Goal: Information Seeking & Learning: Learn about a topic

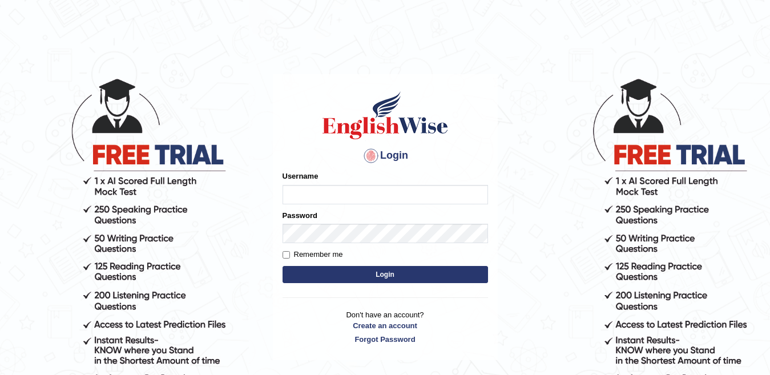
type input "yahyakamboh"
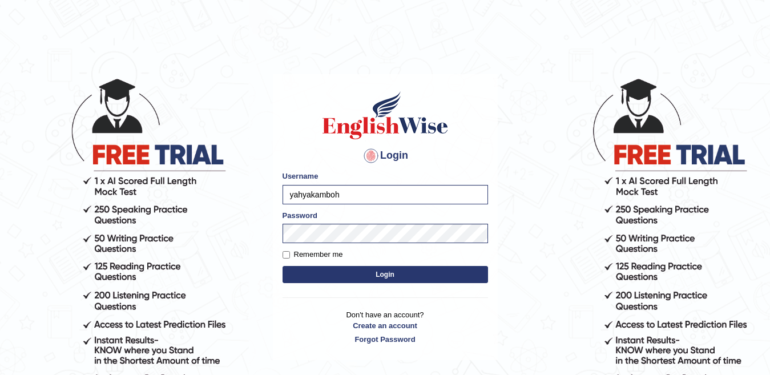
click at [381, 274] on button "Login" at bounding box center [386, 274] width 206 height 17
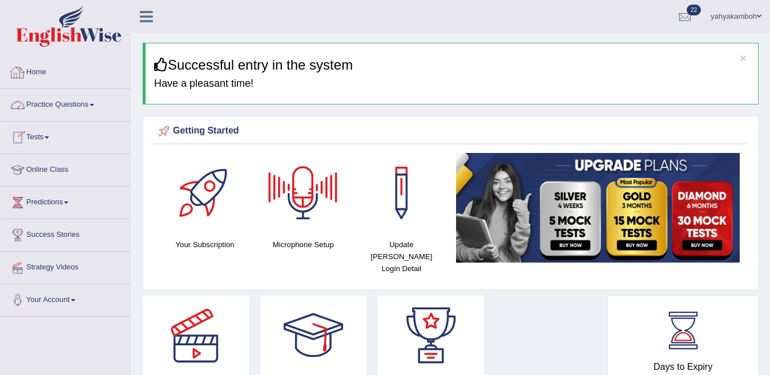
click at [23, 101] on div at bounding box center [17, 104] width 17 height 17
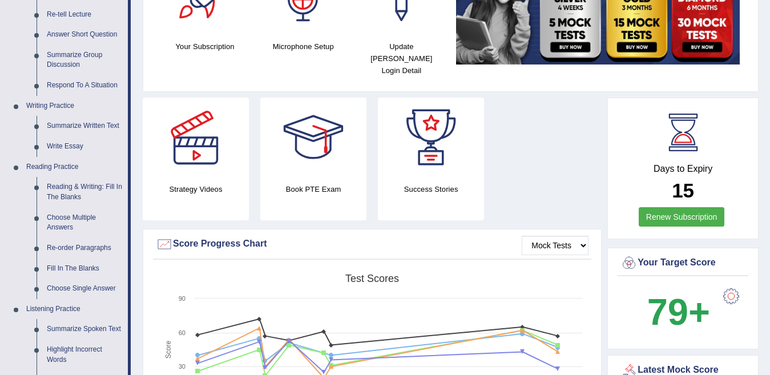
scroll to position [206, 0]
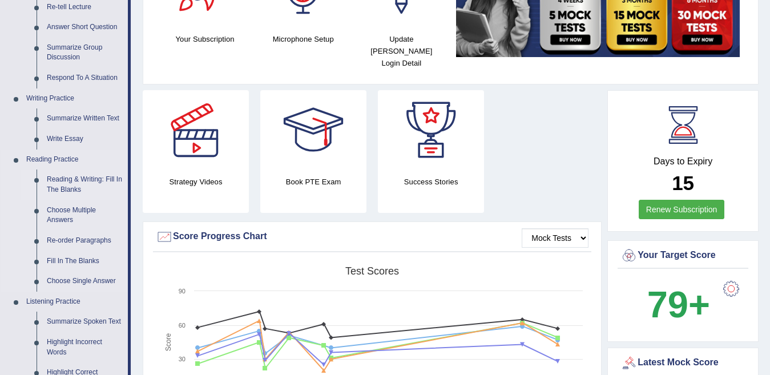
click at [103, 183] on link "Reading & Writing: Fill In The Blanks" at bounding box center [85, 185] width 86 height 30
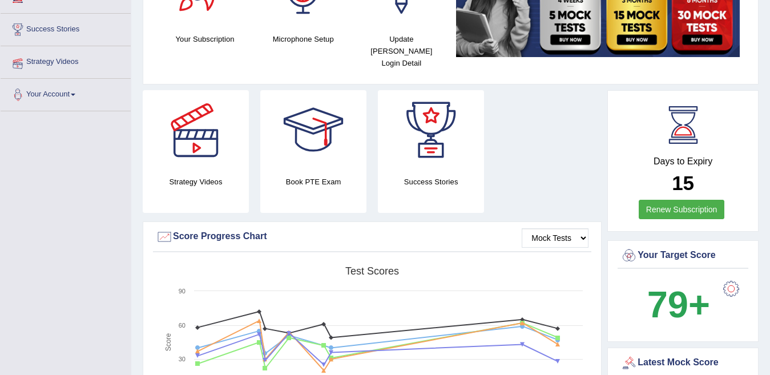
scroll to position [211, 0]
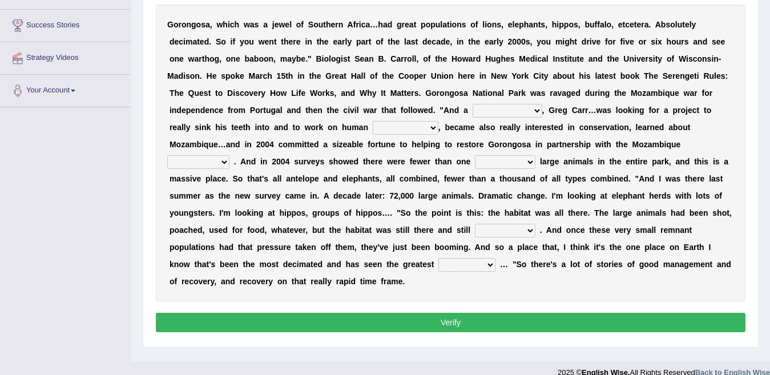
scroll to position [202, 0]
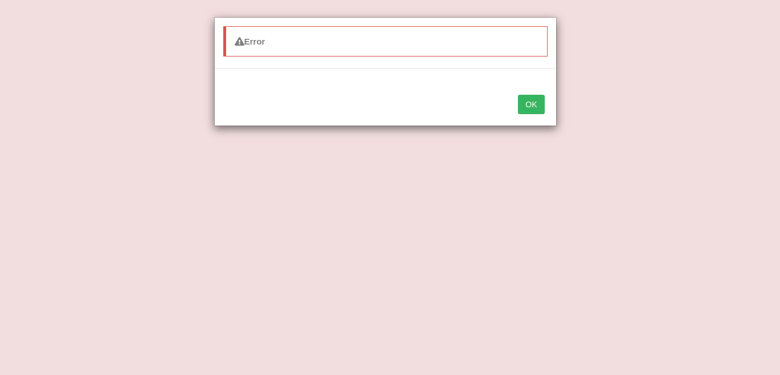
click at [522, 110] on button "OK" at bounding box center [531, 104] width 26 height 19
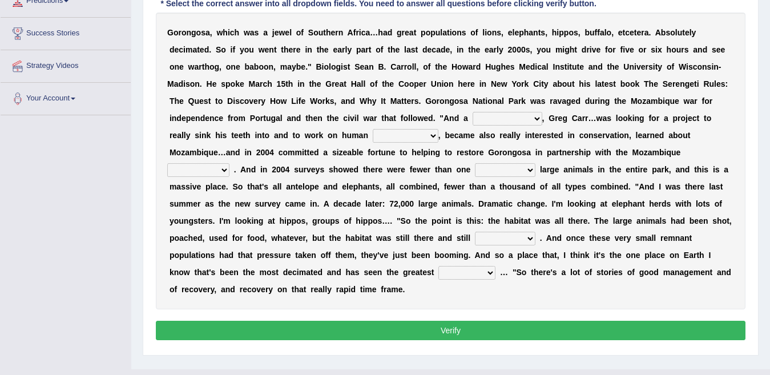
click at [504, 109] on div "G o r o n g o s a , w h i c h w a s a j e w e l o f S o u t h e r n A f r i c a…" at bounding box center [451, 161] width 590 height 297
click at [501, 118] on select "passion solstice ballast philanthropist" at bounding box center [508, 119] width 70 height 14
click at [473, 112] on select "passion solstice ballast philanthropist" at bounding box center [508, 119] width 70 height 14
click at [394, 138] on select "negligence prevalence development malevolence" at bounding box center [406, 136] width 66 height 14
drag, startPoint x: 535, startPoint y: 118, endPoint x: 514, endPoint y: 117, distance: 21.2
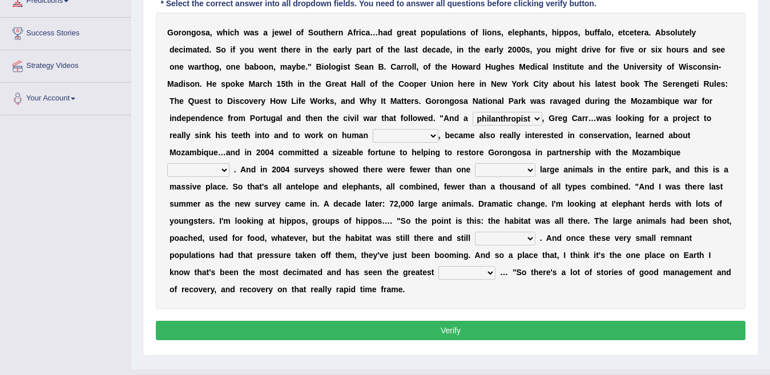
click at [535, 118] on select "passion solstice ballast philanthropist" at bounding box center [508, 119] width 70 height 14
select select "ballast"
click at [473, 112] on select "passion solstice ballast philanthropist" at bounding box center [508, 119] width 70 height 14
click at [391, 136] on select "negligence prevalence development malevolence" at bounding box center [406, 136] width 66 height 14
select select "development"
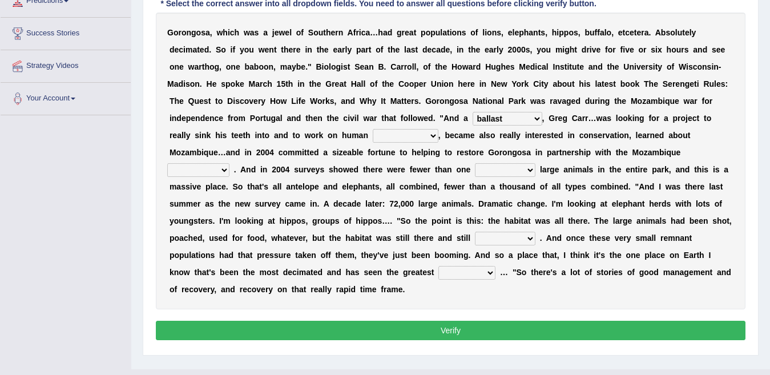
click at [373, 129] on select "negligence prevalence development malevolence" at bounding box center [406, 136] width 66 height 14
click at [191, 166] on select "parliament semanticist government journalist" at bounding box center [198, 170] width 62 height 14
select select "semanticist"
click at [167, 163] on select "parliament semanticist government journalist" at bounding box center [198, 170] width 62 height 14
click at [502, 171] on select "deflowered embowered roundest thousand" at bounding box center [505, 170] width 61 height 14
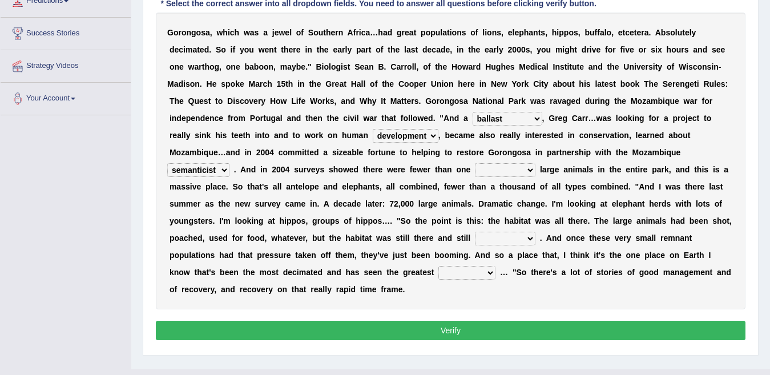
select select "thousand"
click at [476, 163] on select "deflowered embowered roundest thousand" at bounding box center [505, 170] width 61 height 14
click at [506, 241] on select "assertive incidental compulsive productive" at bounding box center [505, 239] width 61 height 14
select select "incidental"
click at [475, 232] on select "assertive incidental compulsive productive" at bounding box center [505, 239] width 61 height 14
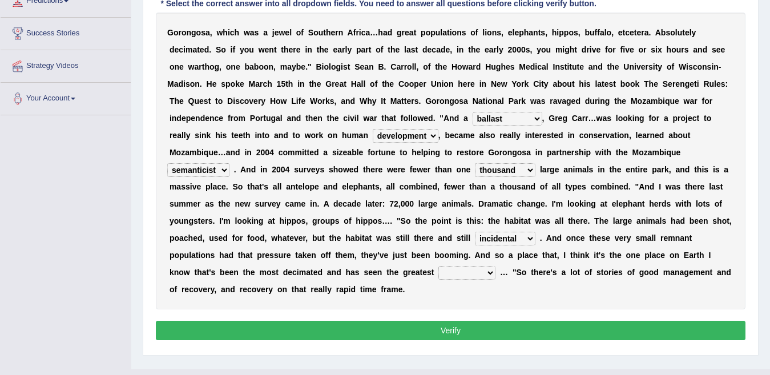
click at [453, 271] on select "recovery efficacy golly stumpy" at bounding box center [466, 273] width 57 height 14
select select "recovery"
click at [438, 266] on select "recovery efficacy golly stumpy" at bounding box center [466, 273] width 57 height 14
click at [519, 326] on button "Verify" at bounding box center [451, 330] width 590 height 19
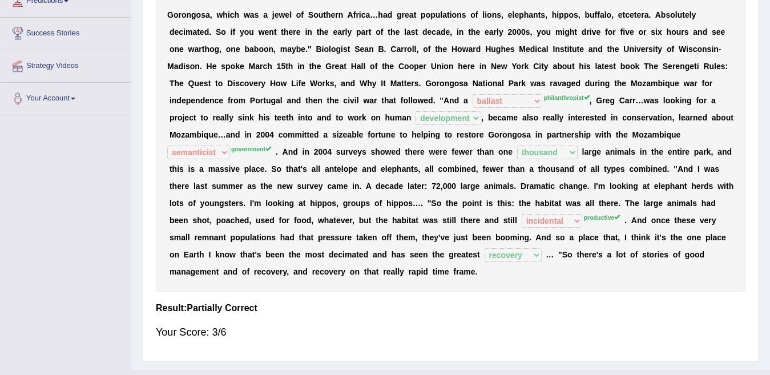
click at [570, 218] on select "assertive incidental compulsive productive" at bounding box center [552, 221] width 61 height 14
click at [599, 215] on div "G o r o n g o s a , w h i c h w a s a j e w e l o f S o u t h e r n A f r i c a…" at bounding box center [451, 143] width 590 height 297
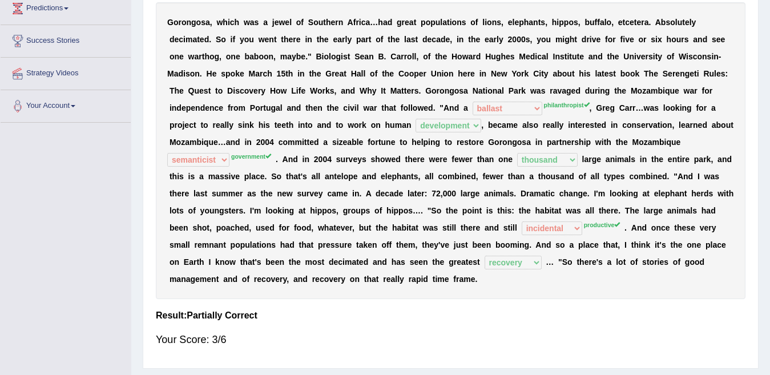
scroll to position [0, 0]
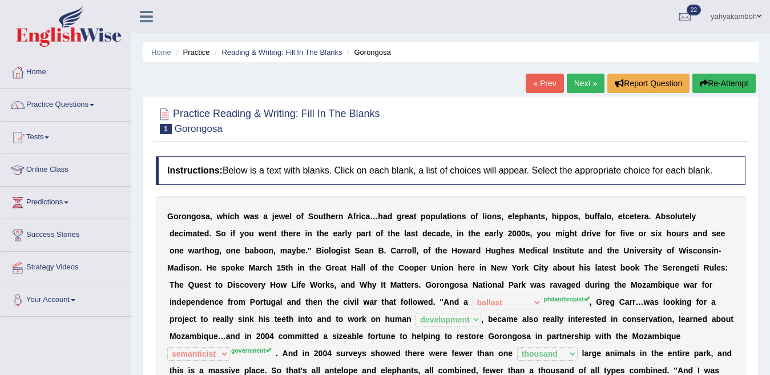
drag, startPoint x: 576, startPoint y: 85, endPoint x: 574, endPoint y: 77, distance: 8.2
click at [576, 84] on link "Next »" at bounding box center [586, 83] width 38 height 19
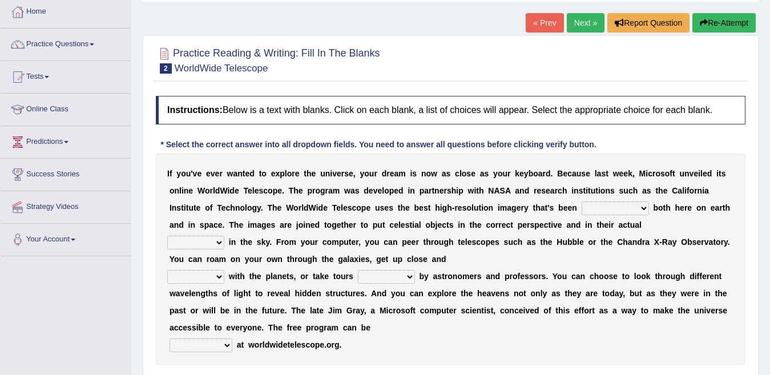
scroll to position [69, 0]
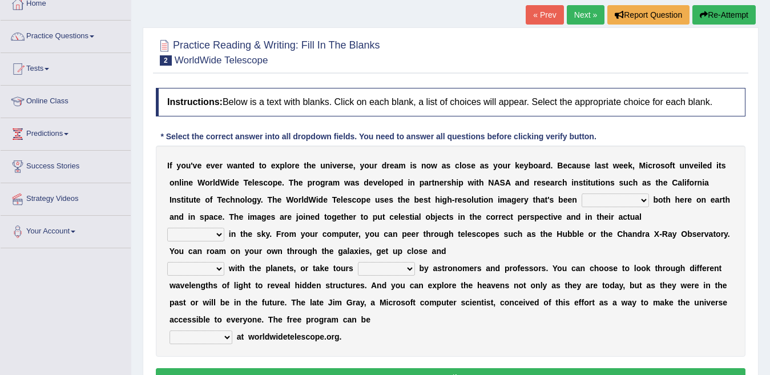
click at [768, 363] on div "Home Practice Reading & Writing: Fill In The Blanks WorldWide Telescope « Prev …" at bounding box center [450, 216] width 639 height 571
click at [764, 358] on div "Home Practice Reading & Writing: Fill In The Blanks WorldWide Telescope « Prev …" at bounding box center [450, 216] width 639 height 571
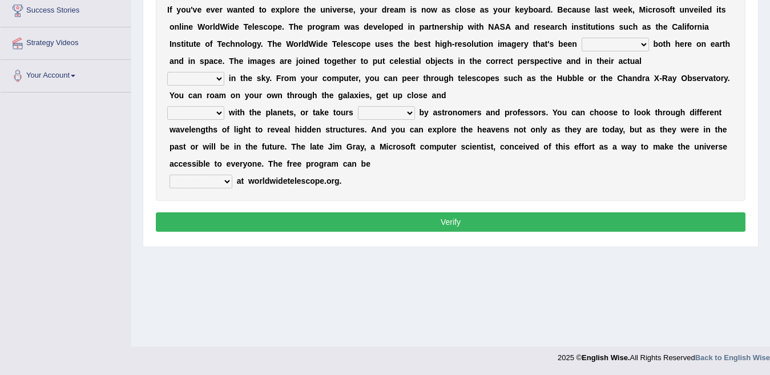
scroll to position [202, 0]
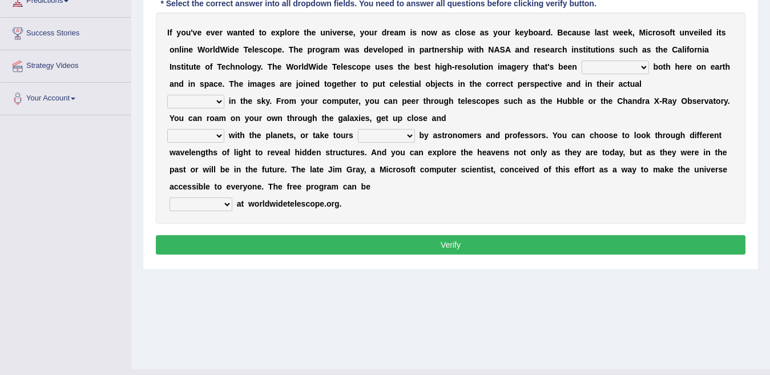
click at [610, 71] on select "degraded ascended remonstrated generated" at bounding box center [615, 68] width 67 height 14
select select "generated"
click at [582, 61] on select "degraded ascended remonstrated generated" at bounding box center [615, 68] width 67 height 14
click at [215, 99] on select "aspects parts conditions positions" at bounding box center [195, 102] width 57 height 14
select select "conditions"
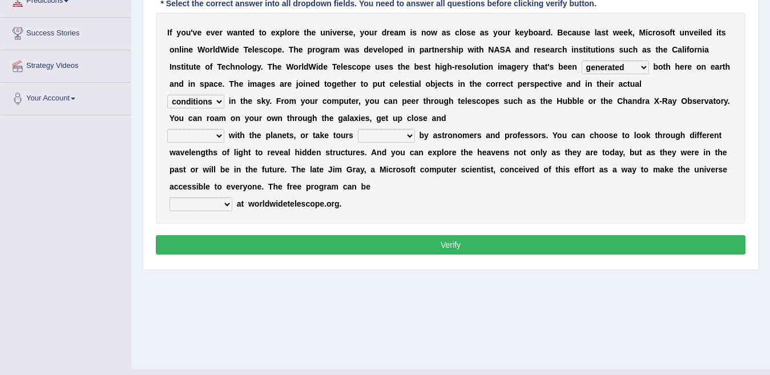
click at [167, 95] on select "aspects parts conditions positions" at bounding box center [195, 102] width 57 height 14
click at [187, 137] on select "personal individual apart polite" at bounding box center [195, 136] width 57 height 14
select select "personal"
click at [167, 129] on select "personal individual apart polite" at bounding box center [195, 136] width 57 height 14
click at [368, 134] on select "guide guided guiding to guide" at bounding box center [386, 136] width 57 height 14
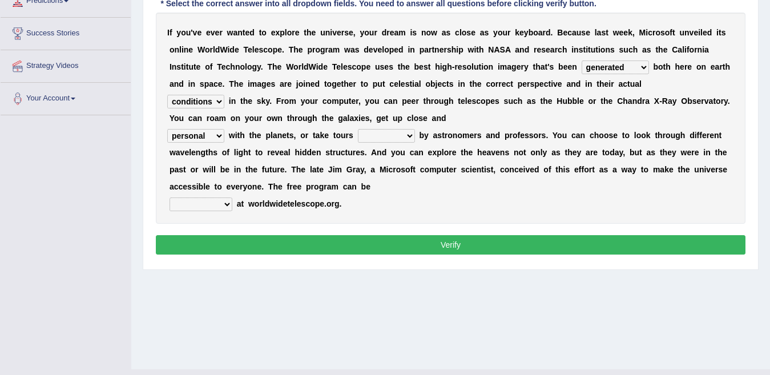
select select "to guide"
click at [358, 129] on select "guide guided guiding to guide" at bounding box center [386, 136] width 57 height 14
click at [208, 207] on select "upheld downloaded loaded posted" at bounding box center [201, 205] width 63 height 14
select select "downloaded"
click at [170, 198] on select "upheld downloaded loaded posted" at bounding box center [201, 205] width 63 height 14
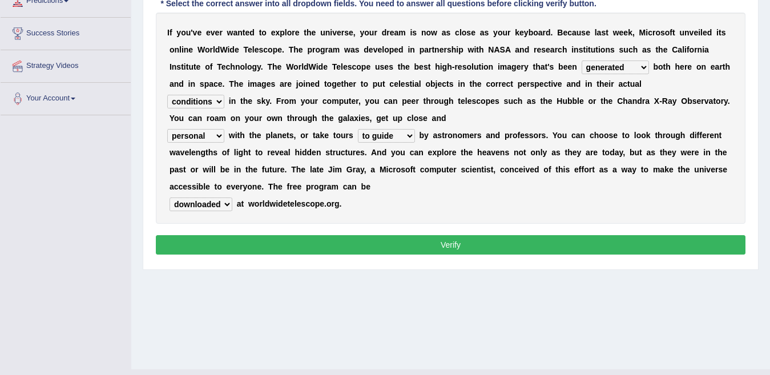
click at [290, 244] on button "Verify" at bounding box center [451, 244] width 590 height 19
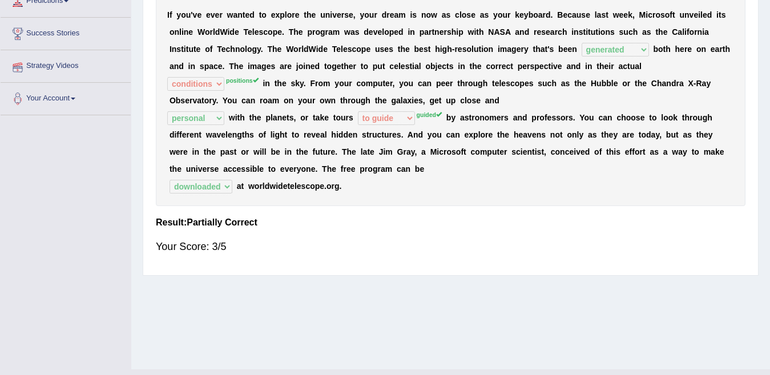
click at [767, 47] on div "Home Practice Reading & Writing: Fill In The Blanks WorldWide Telescope « Prev …" at bounding box center [450, 83] width 639 height 571
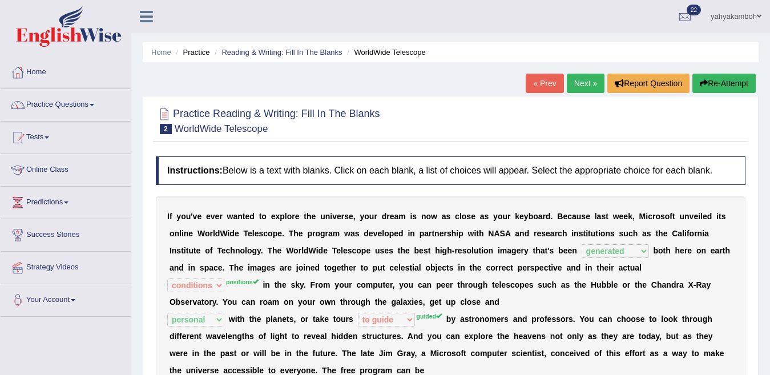
click at [578, 77] on link "Next »" at bounding box center [586, 83] width 38 height 19
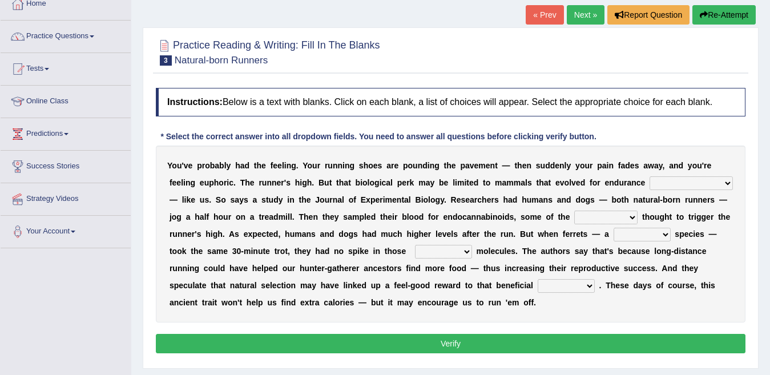
scroll to position [91, 0]
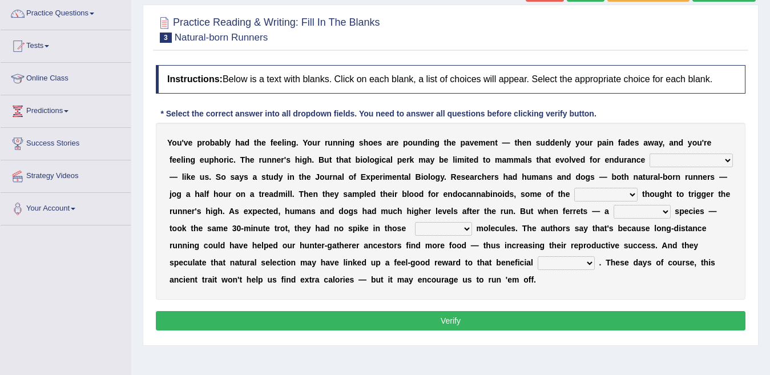
click at [655, 154] on select "dykes personalize classifies exercise" at bounding box center [691, 161] width 83 height 14
click at [650, 154] on select "dykes personalize classifies exercise" at bounding box center [691, 161] width 83 height 14
click at [698, 164] on select "dykes personalize classifies exercise" at bounding box center [691, 161] width 83 height 14
select select "classifies"
click at [650, 154] on select "dykes personalize classifies exercise" at bounding box center [691, 161] width 83 height 14
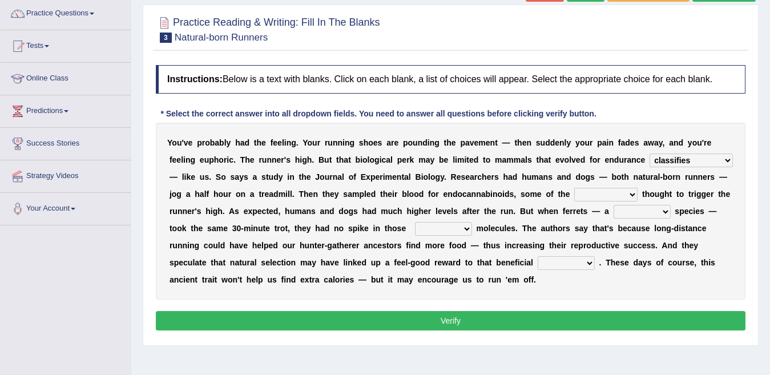
click at [587, 194] on select "almshouse turnarounds compounds foxhounds" at bounding box center [605, 195] width 63 height 14
select select "compounds"
click at [574, 188] on select "almshouse turnarounds compounds foxhounds" at bounding box center [605, 195] width 63 height 14
click at [629, 216] on select "excellency merely faerie sedentary" at bounding box center [642, 212] width 57 height 14
select select "merely"
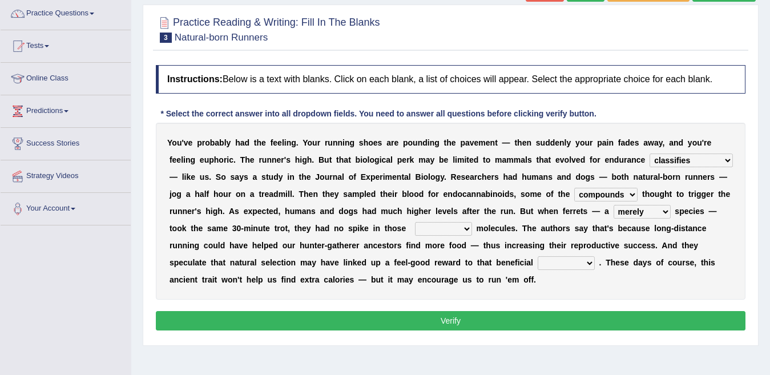
click at [614, 205] on select "excellency merely faerie sedentary" at bounding box center [642, 212] width 57 height 14
click at [440, 227] on select "groaned feel-good inchoate loaned" at bounding box center [443, 229] width 57 height 14
select select "feel-good"
click at [415, 222] on select "groaned feel-good inchoate loaned" at bounding box center [443, 229] width 57 height 14
click at [556, 264] on select "wager exchanger behavior regulator" at bounding box center [566, 263] width 57 height 14
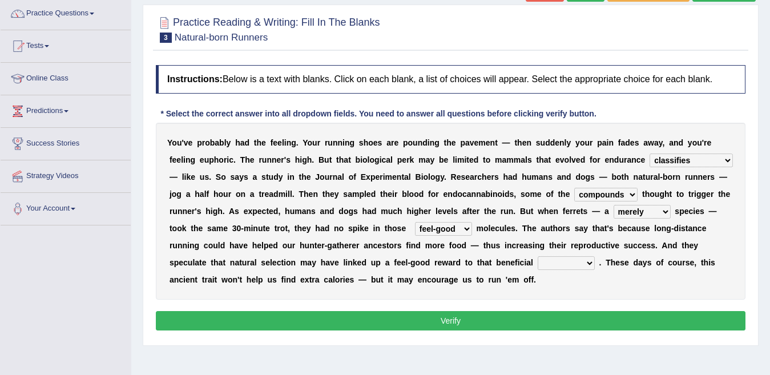
select select "behavior"
click at [538, 256] on select "wager exchanger behavior regulator" at bounding box center [566, 263] width 57 height 14
click at [546, 323] on button "Verify" at bounding box center [451, 320] width 590 height 19
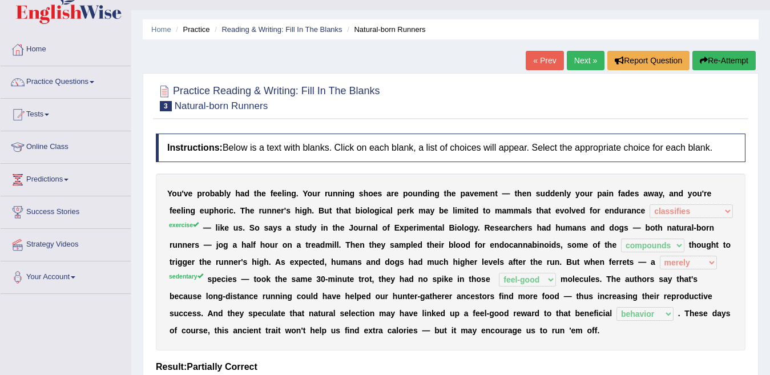
scroll to position [0, 0]
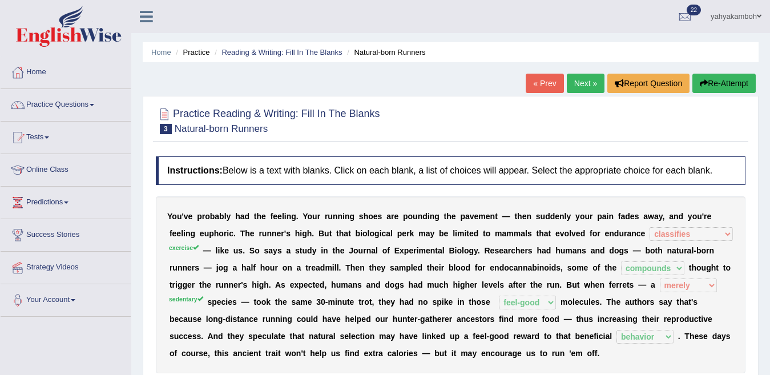
click at [578, 91] on link "Next »" at bounding box center [586, 83] width 38 height 19
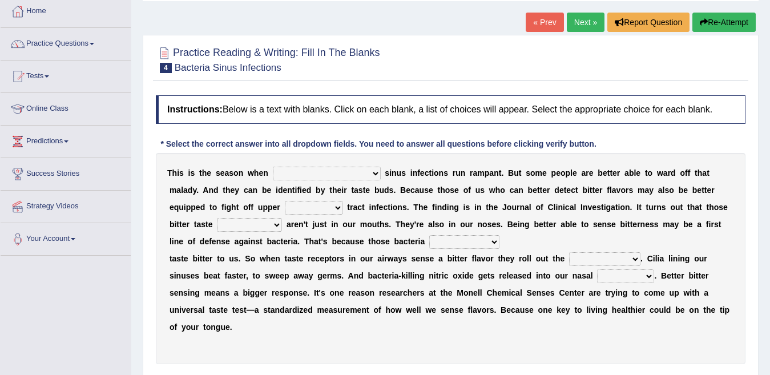
scroll to position [69, 0]
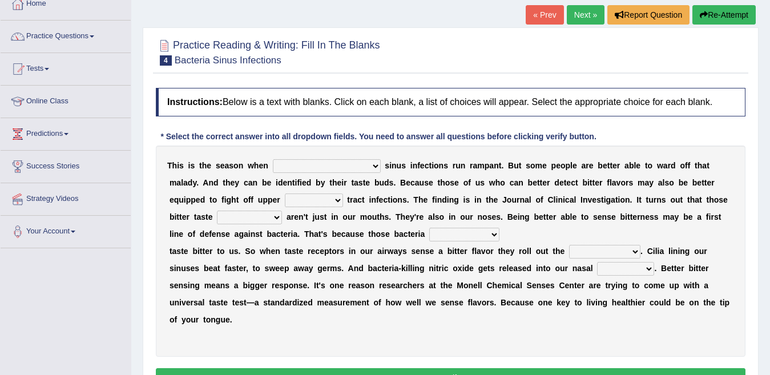
click at [297, 167] on select "conventicle [DEMOGRAPHIC_DATA] bacterial prissier" at bounding box center [327, 166] width 108 height 14
select select "bacterial"
click at [273, 159] on select "conventicle [DEMOGRAPHIC_DATA] bacterial prissier" at bounding box center [327, 166] width 108 height 14
click at [285, 200] on select "faulty respiratory togae gawky" at bounding box center [314, 201] width 58 height 14
select select "faulty"
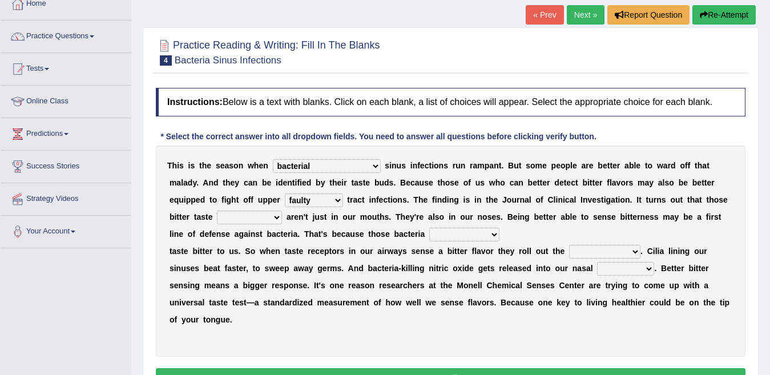
click at [285, 194] on select "faulty respiratory togae gawky" at bounding box center [314, 201] width 58 height 14
click at [285, 200] on select "faulty respiratory togae gawky" at bounding box center [314, 201] width 58 height 14
click at [453, 211] on div "T h i s i s t h e s e a s o n w h e n conventicle [DEMOGRAPHIC_DATA] bacterial …" at bounding box center [451, 251] width 590 height 211
click at [217, 216] on select "depressions dinners submissions receptors" at bounding box center [249, 218] width 65 height 14
select select "submissions"
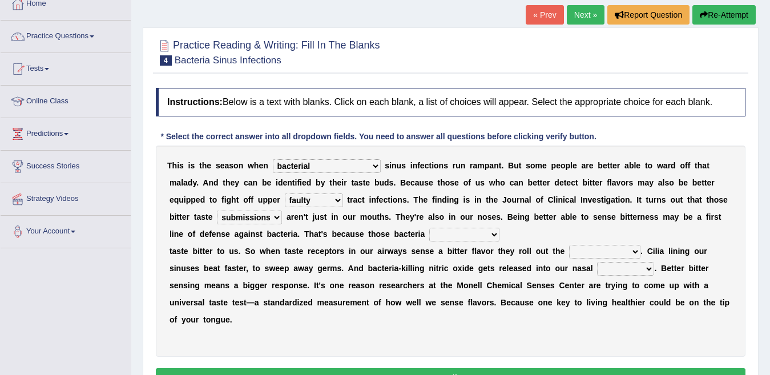
click at [217, 211] on select "depressions dinners submissions receptors" at bounding box center [249, 218] width 65 height 14
click at [439, 231] on select "purposelessly actually diagonally providently" at bounding box center [464, 235] width 70 height 14
select select "providently"
click at [429, 228] on select "purposelessly actually diagonally providently" at bounding box center [464, 235] width 70 height 14
click at [600, 252] on select "defenses contradictions chestnuts pelvis" at bounding box center [604, 252] width 71 height 14
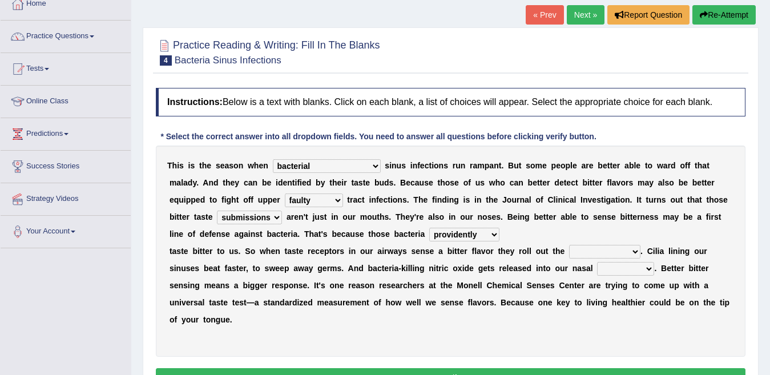
click at [227, 215] on select "depressions dinners submissions receptors" at bounding box center [249, 218] width 65 height 14
select select "receptors"
click at [217, 211] on select "depressions dinners submissions receptors" at bounding box center [249, 218] width 65 height 14
click at [586, 254] on select "defenses contradictions chestnuts pelvis" at bounding box center [604, 252] width 71 height 14
select select "defenses"
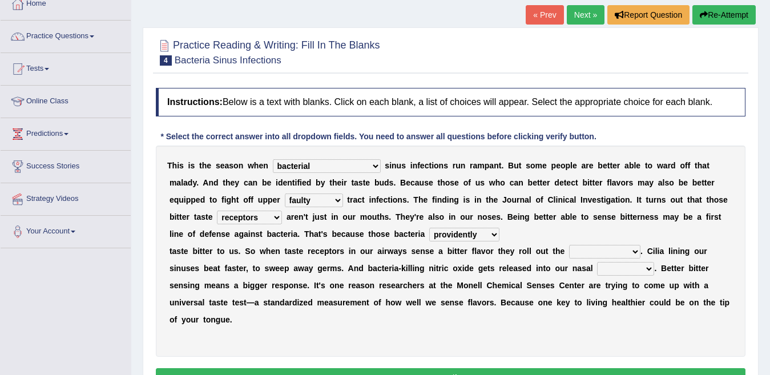
click at [569, 245] on select "defenses contradictions chestnuts pelvis" at bounding box center [604, 252] width 71 height 14
click at [628, 272] on select "causalities localities infirmities cavities" at bounding box center [625, 269] width 57 height 14
select select "causalities"
click at [597, 262] on select "causalities localities infirmities cavities" at bounding box center [625, 269] width 57 height 14
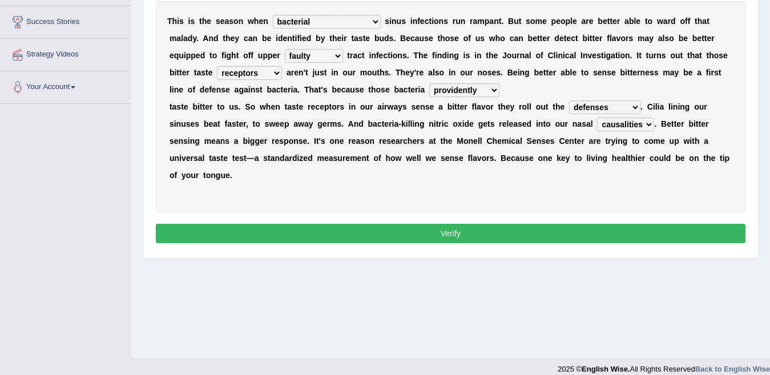
scroll to position [224, 0]
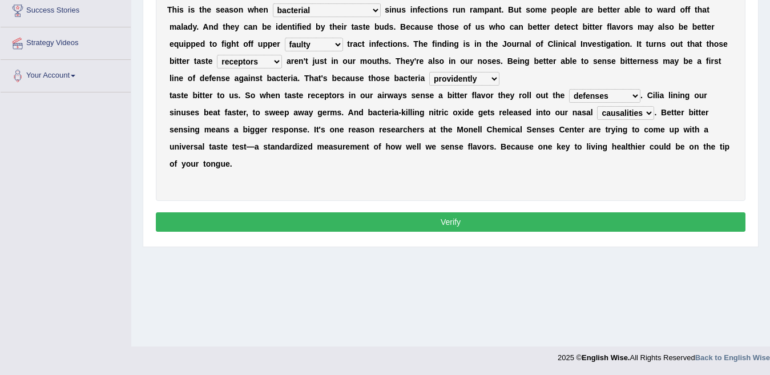
click at [569, 216] on button "Verify" at bounding box center [451, 221] width 590 height 19
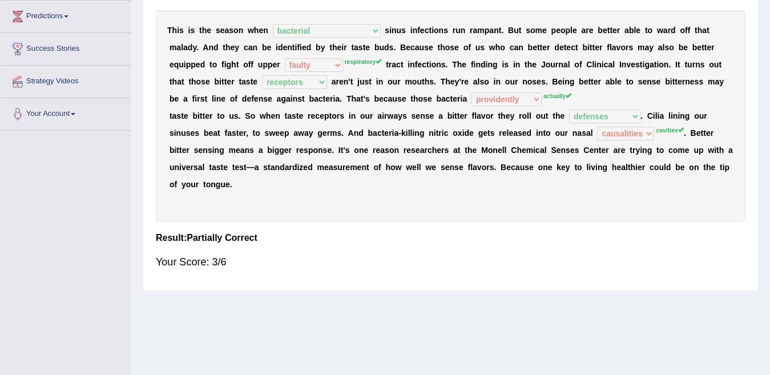
scroll to position [179, 0]
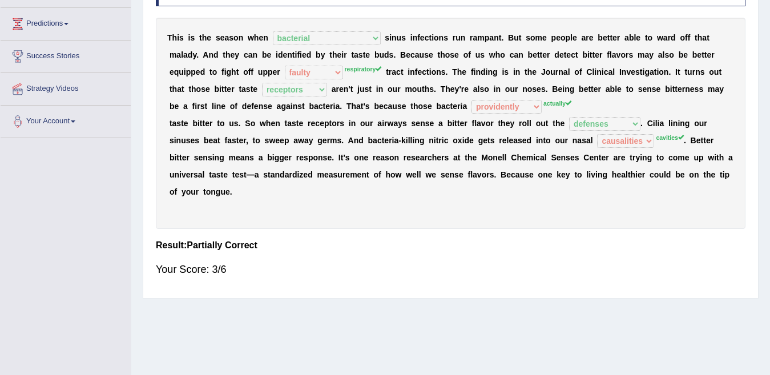
drag, startPoint x: 767, startPoint y: 19, endPoint x: 667, endPoint y: 74, distance: 113.7
click at [755, 34] on div "Home Practice Reading & Writing: Fill In The Blanks Bacteria Sinus Infections «…" at bounding box center [450, 106] width 639 height 571
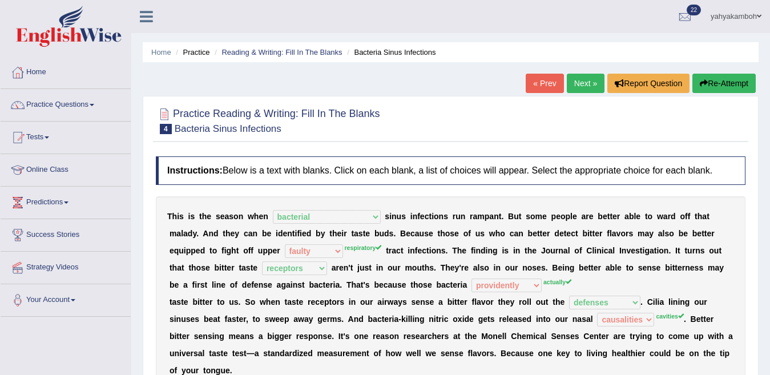
click at [580, 86] on link "Next »" at bounding box center [586, 83] width 38 height 19
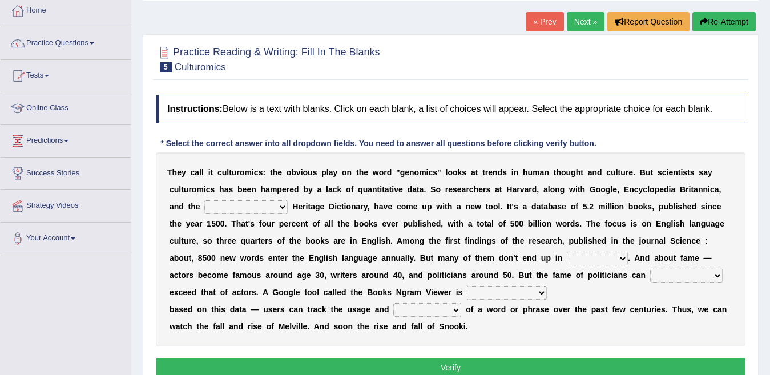
scroll to position [69, 0]
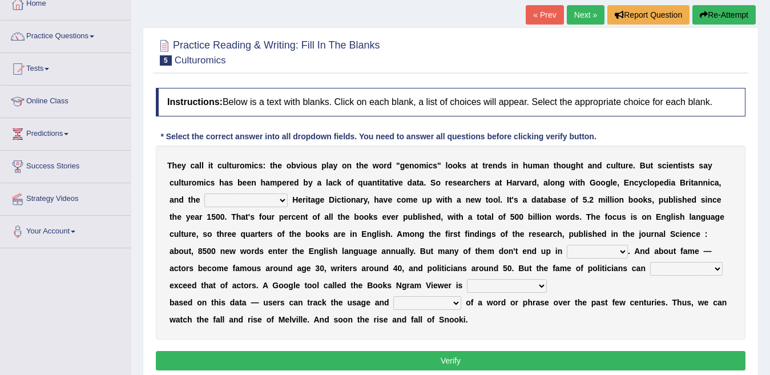
click at [244, 196] on select "Mettlesome Silicon Acetaminophen American" at bounding box center [245, 201] width 83 height 14
select select "American"
click at [204, 194] on select "Mettlesome Silicon Acetaminophen American" at bounding box center [245, 201] width 83 height 14
click select "veterinaries fairies dictionaries smithies"
select select "dictionaries"
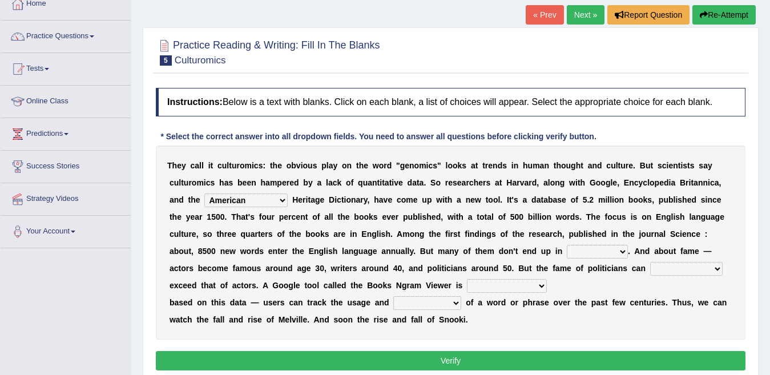
click select "veterinaries fairies dictionaries smithies"
click select "intelligibly eventually venturesomely preferably"
select select "intelligibly"
click select "intelligibly eventually venturesomely preferably"
click select "nonoccupational nonbreakable trainable available"
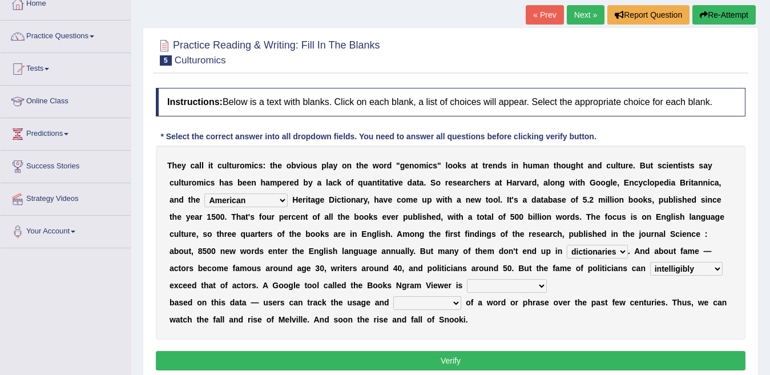
select select "available"
click select "nonoccupational nonbreakable trainable available"
click select "frequency derisory drearily inappreciably"
select select "frequency"
click select "frequency derisory drearily inappreciably"
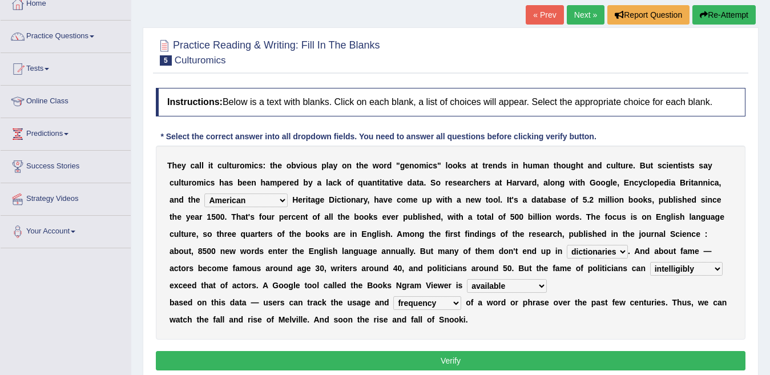
click button "Verify"
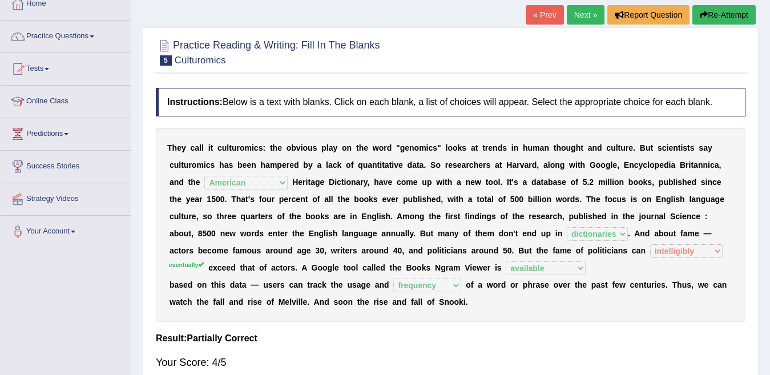
click link "Next »"
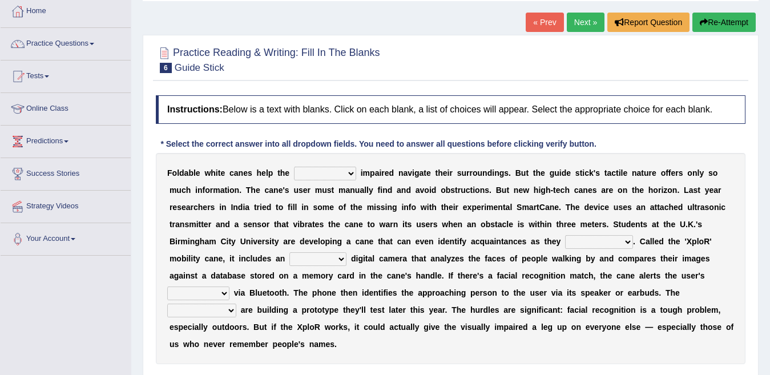
scroll to position [69, 0]
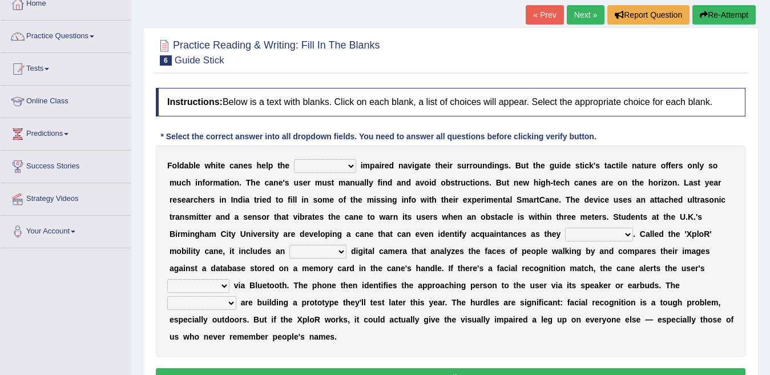
click at [308, 167] on select "felicity insensitivity visually malleability" at bounding box center [325, 166] width 62 height 14
select select "visually"
click at [294, 159] on select "felicity insensitivity visually malleability" at bounding box center [325, 166] width 62 height 14
click at [344, 165] on select "felicity insensitivity visually malleability" at bounding box center [325, 166] width 62 height 14
click at [551, 151] on div "F o l d a b l e w h i t e c a n e s h e l p t h e felicity insensitivity visual…" at bounding box center [451, 251] width 590 height 211
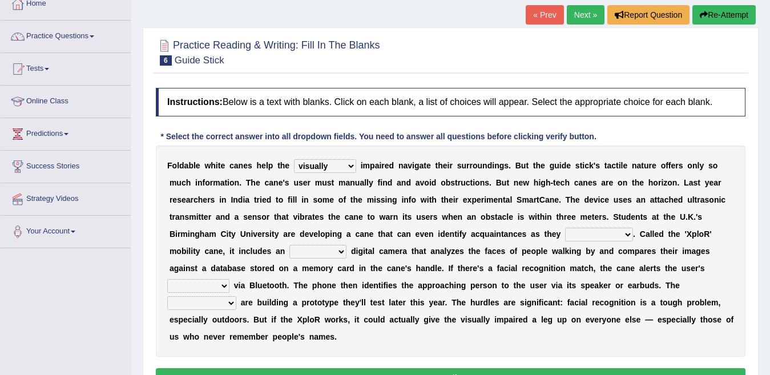
click at [584, 231] on select "likelihood throat northernmost approach" at bounding box center [599, 235] width 68 height 14
click at [565, 228] on select "likelihood throat northernmost approach" at bounding box center [599, 235] width 68 height 14
drag, startPoint x: 604, startPoint y: 231, endPoint x: 605, endPoint y: 241, distance: 9.8
click at [605, 233] on select "likelihood throat northernmost approach" at bounding box center [599, 235] width 68 height 14
click at [608, 297] on div "F o l d a b l e w h i t e c a n e s h e l p t h e felicity insensitivity visual…" at bounding box center [451, 251] width 590 height 211
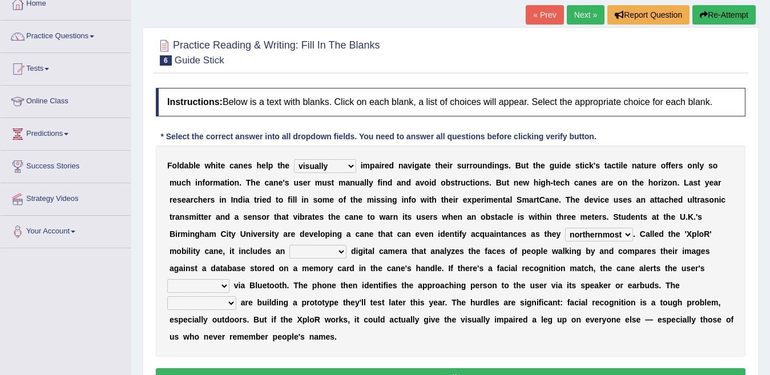
click at [619, 232] on select "likelihood throat northernmost approach" at bounding box center [599, 235] width 68 height 14
select select "approach"
click at [565, 228] on select "likelihood throat northernmost approach" at bounding box center [599, 235] width 68 height 14
click at [315, 253] on select "untested embedded deadest skinhead" at bounding box center [317, 252] width 57 height 14
select select "skinhead"
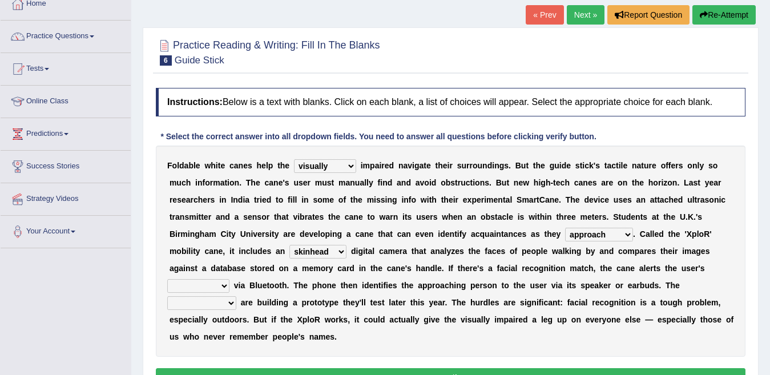
click at [289, 245] on select "untested embedded deadest skinhead" at bounding box center [317, 252] width 57 height 14
click at [204, 283] on select "waterborne alone smartphone postpone" at bounding box center [198, 286] width 62 height 14
click at [167, 279] on select "waterborne alone smartphone postpone" at bounding box center [198, 286] width 62 height 14
click at [223, 282] on select "waterborne alone smartphone postpone" at bounding box center [198, 286] width 62 height 14
select select "smartphone"
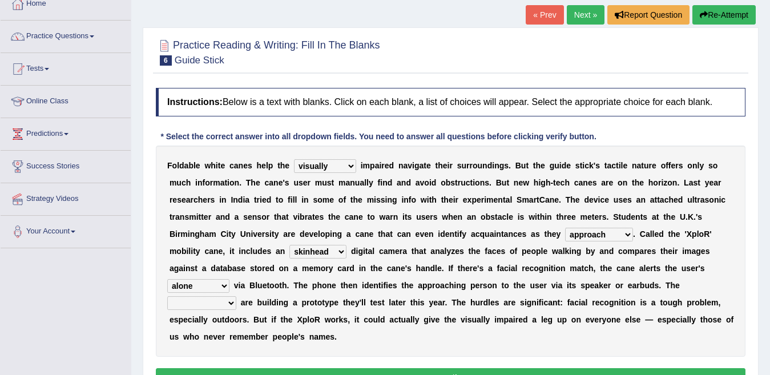
click at [167, 279] on select "waterborne alone smartphone postpone" at bounding box center [198, 286] width 62 height 14
click at [219, 301] on select "jurisprudence bootless students jukebox" at bounding box center [201, 303] width 69 height 14
select select "students"
click at [167, 296] on select "jurisprudence bootless students jukebox" at bounding box center [201, 303] width 69 height 14
click at [506, 372] on button "Verify" at bounding box center [451, 377] width 590 height 19
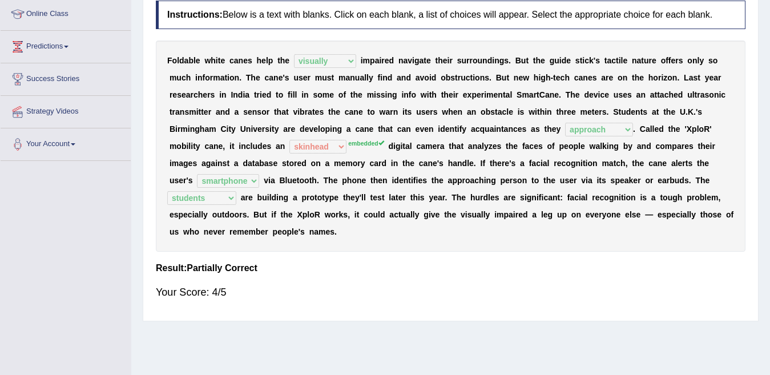
scroll to position [0, 0]
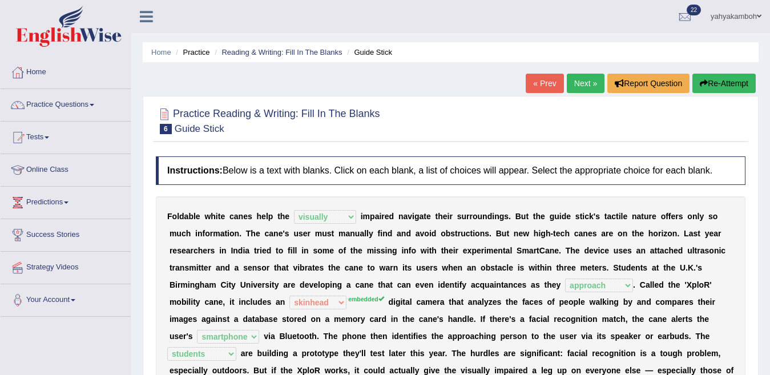
click at [591, 78] on link "Next »" at bounding box center [586, 83] width 38 height 19
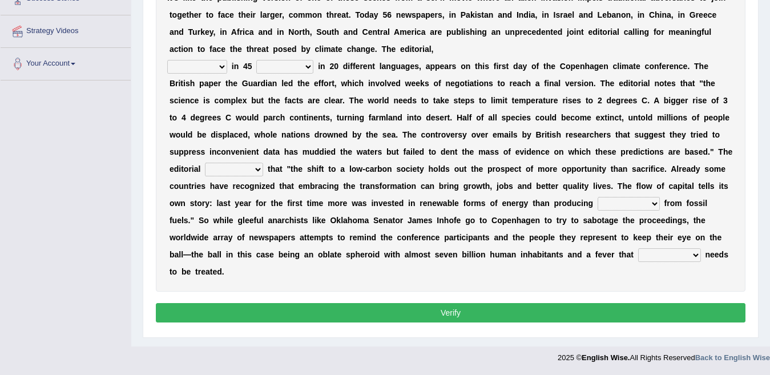
scroll to position [214, 0]
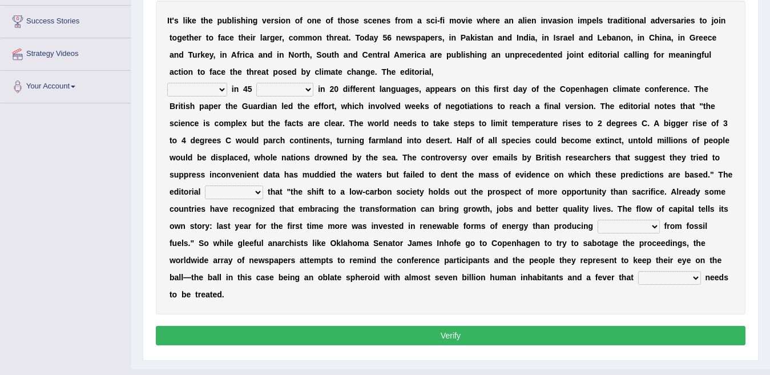
click at [214, 89] on select "published publicized burnished transmitted" at bounding box center [197, 90] width 60 height 14
select select "published"
click at [167, 83] on select "published publicized burnished transmitted" at bounding box center [197, 90] width 60 height 14
click at [294, 92] on select "clans countries continents terraces" at bounding box center [284, 90] width 57 height 14
select select "countries"
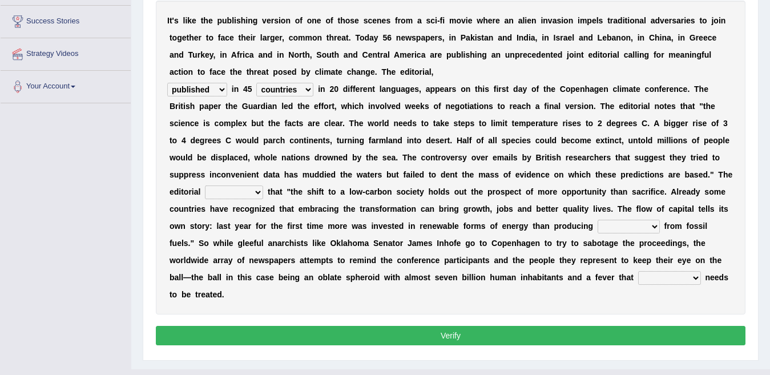
click at [257, 83] on select "clans countries continents terraces" at bounding box center [284, 90] width 57 height 14
click at [240, 188] on select "modified protested recognized declined" at bounding box center [234, 193] width 58 height 14
select select "declined"
click at [205, 186] on select "modified protested recognized declined" at bounding box center [234, 193] width 58 height 14
click at [208, 90] on select "published publicized burnished transmitted" at bounding box center [197, 90] width 60 height 14
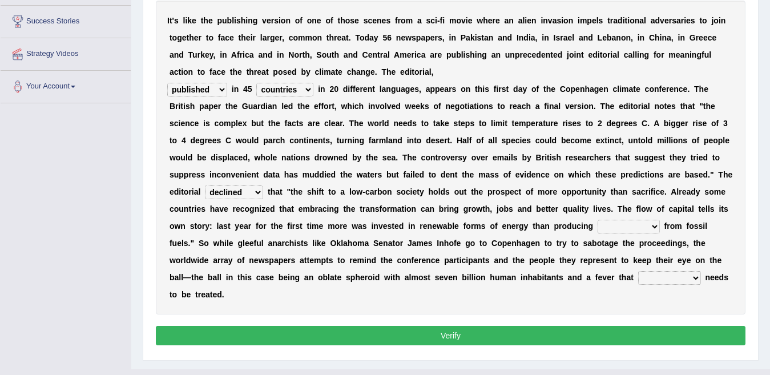
click at [433, 239] on b at bounding box center [435, 243] width 5 height 9
click at [611, 225] on select "electricity indivisibility negativity significance" at bounding box center [629, 227] width 62 height 14
select select "indivisibility"
click at [598, 220] on select "electricity indivisibility negativity significance" at bounding box center [629, 227] width 62 height 14
click at [655, 225] on select "electricity indivisibility negativity significance" at bounding box center [629, 227] width 62 height 14
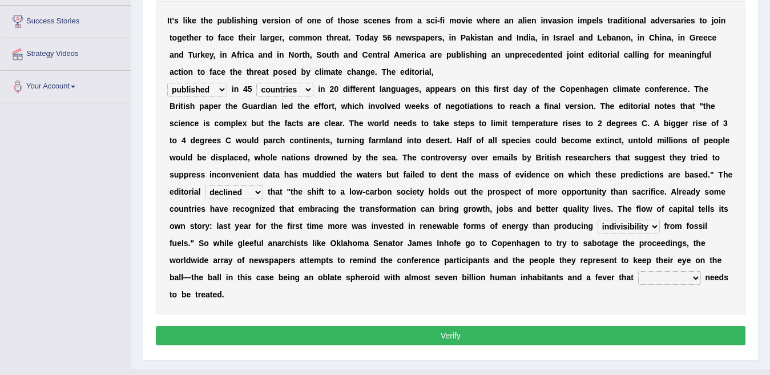
click at [481, 309] on div "I t ' s l i k e t h e p u b l i s h i n g v e r s i o n o f o n e o f t h o s e…" at bounding box center [451, 158] width 590 height 314
click at [682, 269] on div "I t ' s l i k e t h e p u b l i s h i n g v e r s i o n o f o n e o f t h o s e…" at bounding box center [451, 158] width 590 height 314
click at [680, 273] on select "solicitously desperately ephemerally peripherally" at bounding box center [669, 278] width 63 height 14
select select "desperately"
click at [638, 271] on select "solicitously desperately ephemerally peripherally" at bounding box center [669, 278] width 63 height 14
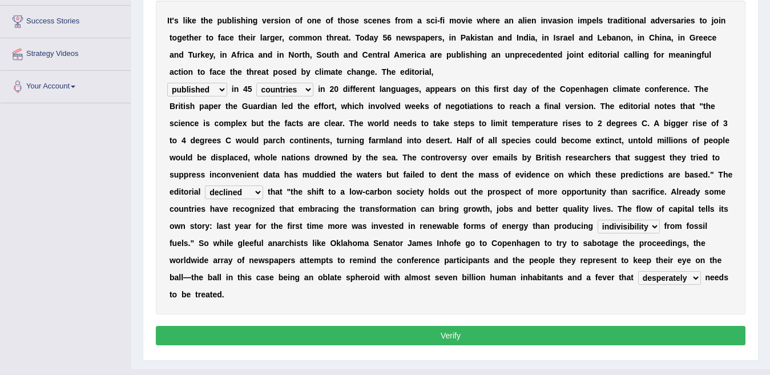
click at [568, 338] on button "Verify" at bounding box center [451, 335] width 590 height 19
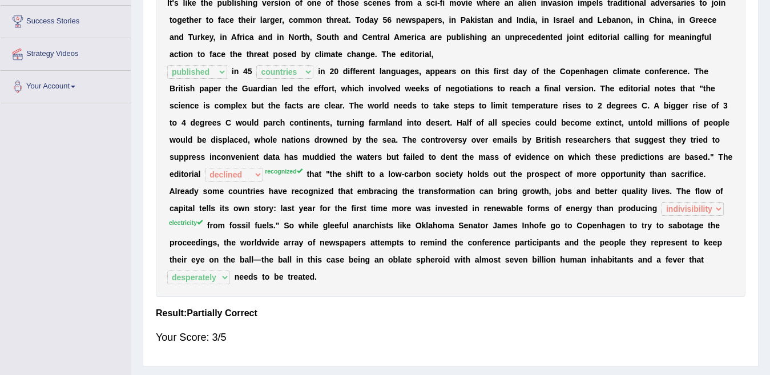
click at [768, 30] on div "Home Practice Reading & Writing: Fill In The Blanks Sci-fi Movie « Prev Next » …" at bounding box center [450, 80] width 639 height 589
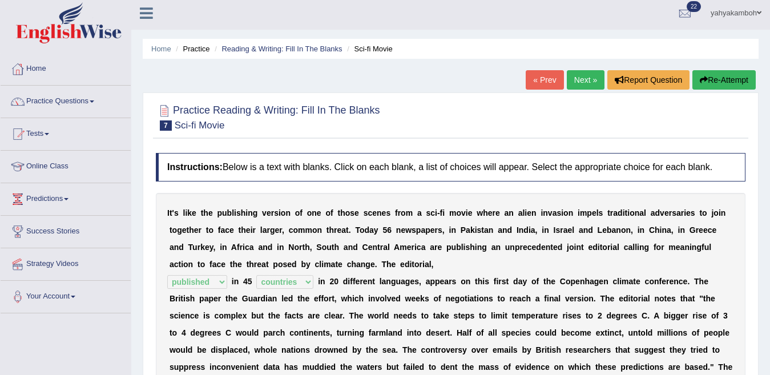
scroll to position [0, 0]
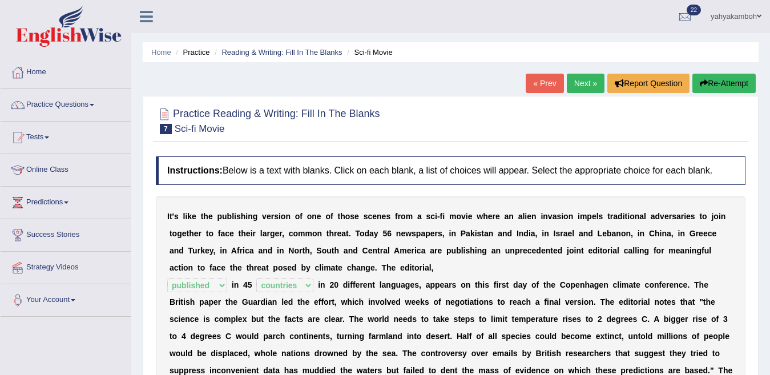
click at [594, 79] on link "Next »" at bounding box center [586, 83] width 38 height 19
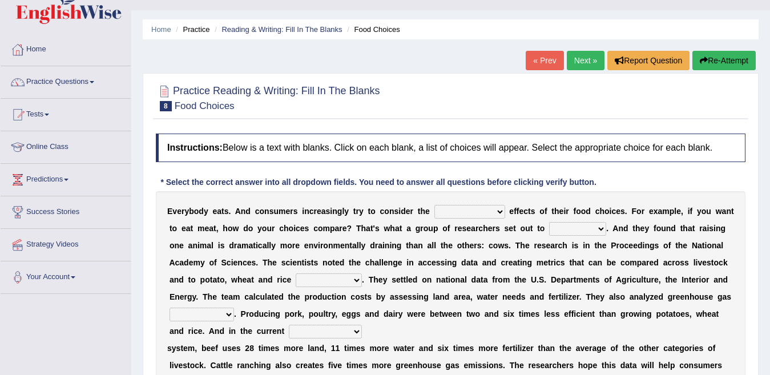
scroll to position [46, 0]
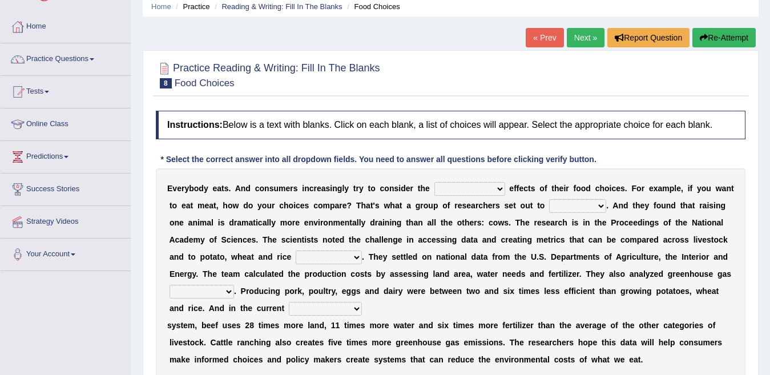
click at [768, 356] on div "Home Practice Reading & Writing: Fill In The Blanks Food Choices « Prev Next » …" at bounding box center [450, 239] width 639 height 571
drag, startPoint x: 768, startPoint y: 366, endPoint x: 779, endPoint y: 364, distance: 11.5
click at [770, 329] on html "Toggle navigation Home Practice Questions Speaking Practice Read Aloud Repeat S…" at bounding box center [385, 141] width 770 height 375
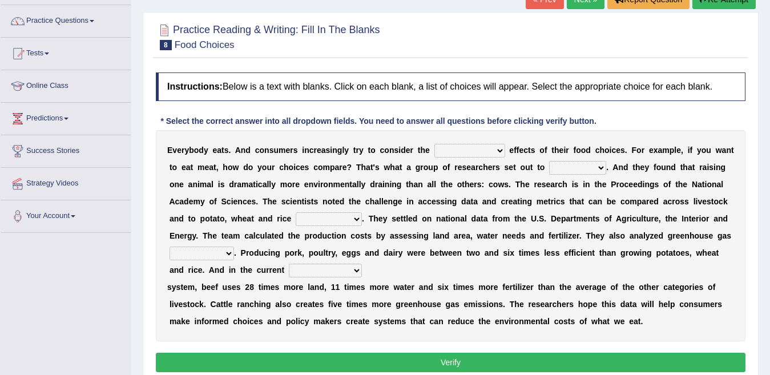
scroll to position [91, 0]
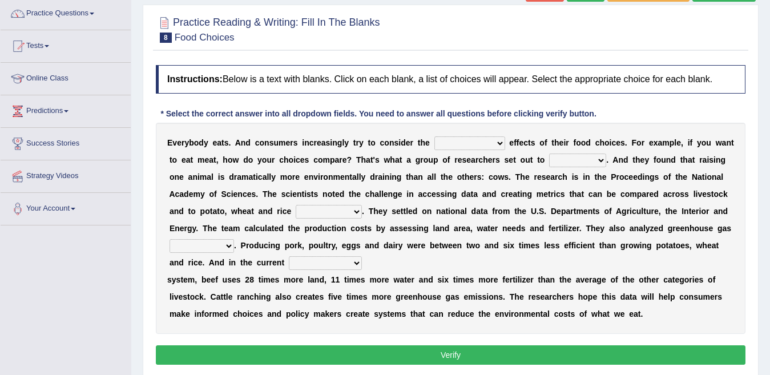
click at [438, 151] on div "E v e r y b o d y e a t s . A n d c o n s u m e r s i n c r e a s i n g l y t r…" at bounding box center [451, 228] width 590 height 211
click at [471, 140] on select "spiritual economic environmental material" at bounding box center [469, 143] width 71 height 14
click at [434, 136] on select "spiritual economic environmental material" at bounding box center [469, 143] width 71 height 14
click at [494, 139] on select "spiritual economic environmental material" at bounding box center [469, 143] width 71 height 14
select select "spiritual"
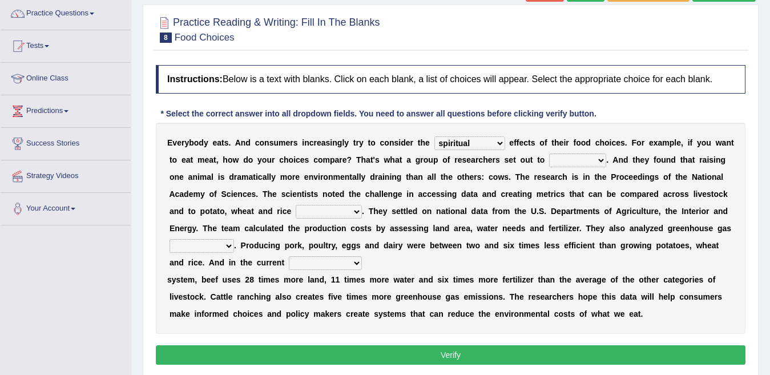
click at [434, 136] on select "spiritual economic environmental material" at bounding box center [469, 143] width 71 height 14
click at [598, 158] on select "exemplify squander discover purchase" at bounding box center [577, 161] width 57 height 14
select select "exemplify"
click at [571, 154] on select "exemplify squander discover purchase" at bounding box center [577, 161] width 57 height 14
click at [355, 207] on select "production corruption consumption inventory" at bounding box center [329, 212] width 66 height 14
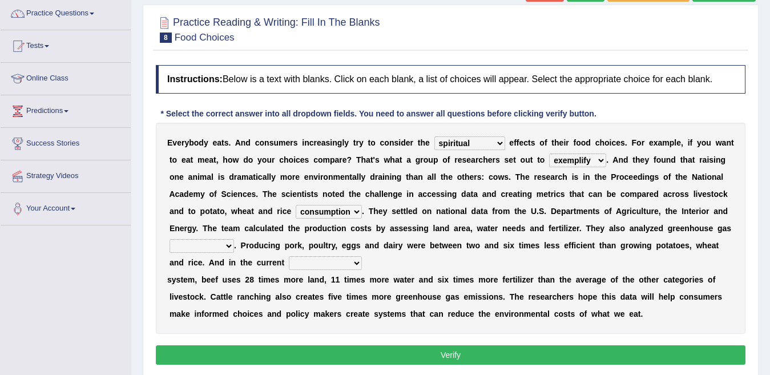
click at [334, 205] on select "production corruption consumption inventory" at bounding box center [329, 212] width 66 height 14
click at [362, 211] on select "production corruption consumption inventory" at bounding box center [329, 212] width 66 height 14
select select "production"
click at [334, 205] on select "production corruption consumption inventory" at bounding box center [329, 212] width 66 height 14
click at [234, 240] on select "conjectures manufacture emissions purification" at bounding box center [202, 246] width 65 height 14
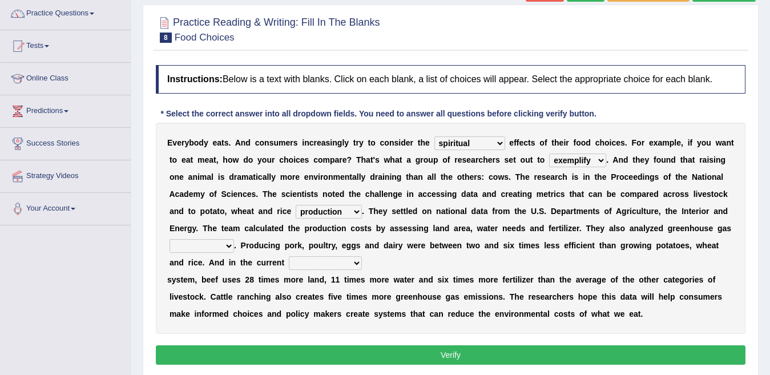
select select "manufacture"
click at [234, 239] on select "conjectures manufacture emissions purification" at bounding box center [202, 246] width 65 height 14
click at [362, 209] on select "production corruption consumption inventory" at bounding box center [329, 212] width 66 height 14
select select "consumption"
click at [334, 205] on select "production corruption consumption inventory" at bounding box center [329, 212] width 66 height 14
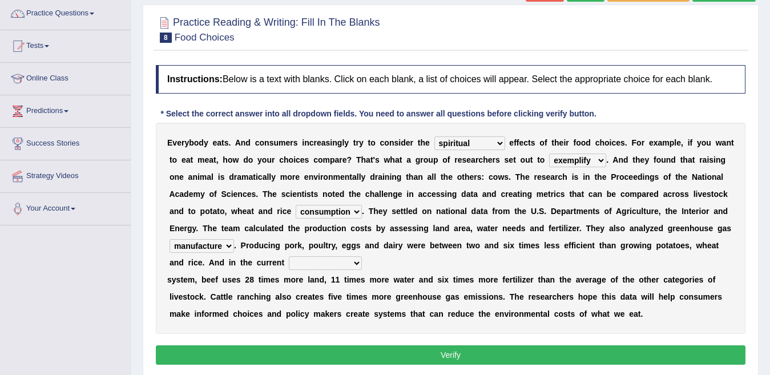
click at [362, 256] on select "agricultural impalpable ungrammatical terminal" at bounding box center [325, 263] width 73 height 14
select select "agricultural"
click at [356, 256] on select "agricultural impalpable ungrammatical terminal" at bounding box center [325, 263] width 73 height 14
click at [409, 360] on button "Verify" at bounding box center [451, 354] width 590 height 19
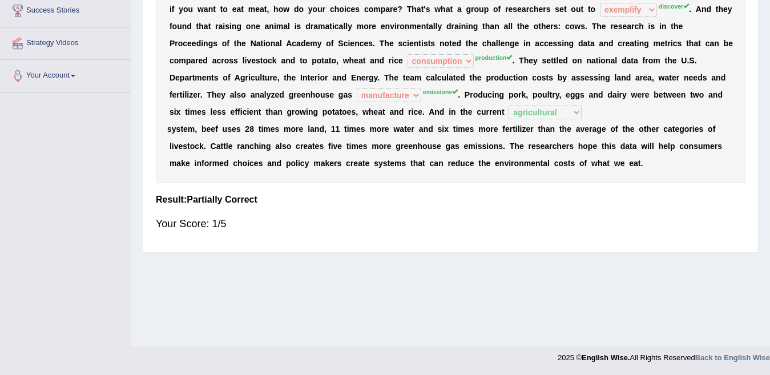
scroll to position [0, 0]
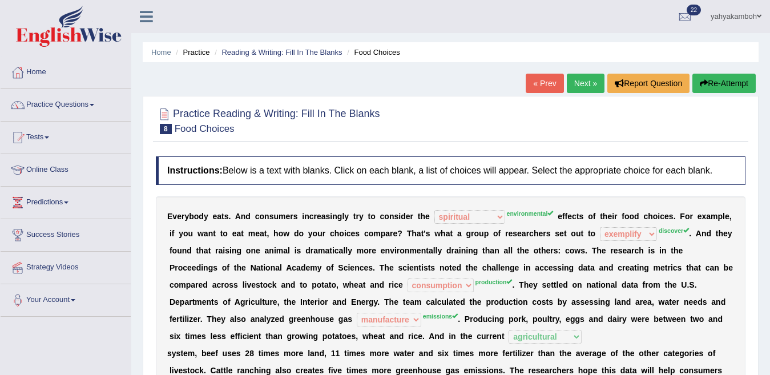
click at [583, 82] on link "Next »" at bounding box center [586, 83] width 38 height 19
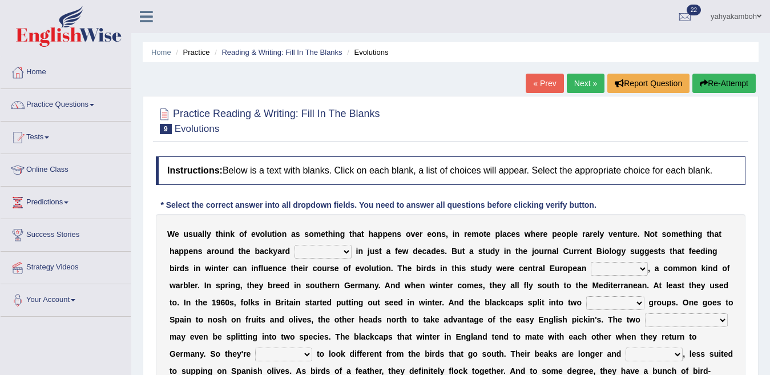
click at [770, 365] on div "Home Practice Reading & Writing: Fill In The Blanks Evolutions « Prev Next » Re…" at bounding box center [450, 285] width 639 height 571
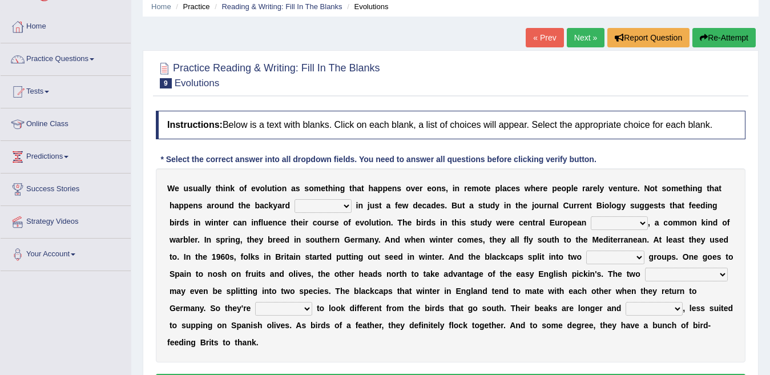
scroll to position [69, 0]
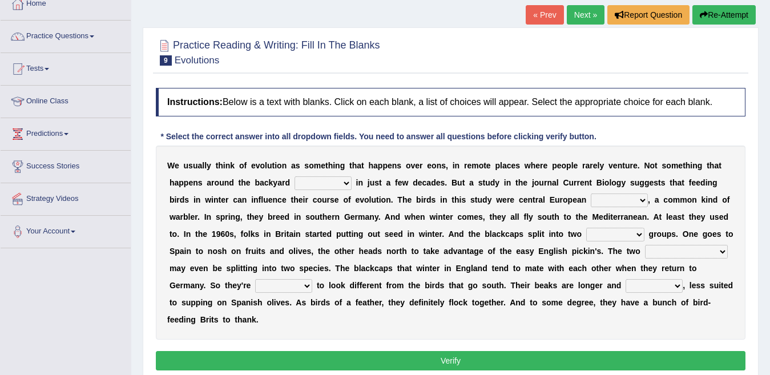
click at [323, 180] on select "beaver believer birdfeeder phonier" at bounding box center [323, 183] width 57 height 14
click at [295, 176] on select "beaver believer birdfeeder phonier" at bounding box center [323, 183] width 57 height 14
click at [320, 180] on select "beaver believer birdfeeder phonier" at bounding box center [323, 183] width 57 height 14
click at [295, 176] on select "beaver believer birdfeeder phonier" at bounding box center [323, 183] width 57 height 14
drag, startPoint x: 329, startPoint y: 178, endPoint x: 329, endPoint y: 184, distance: 6.3
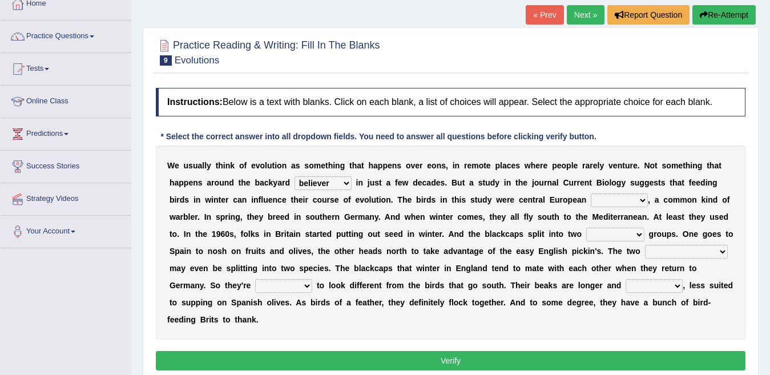
click at [329, 184] on select "beaver believer birdfeeder phonier" at bounding box center [323, 183] width 57 height 14
select select "birdfeeder"
click at [295, 176] on select "beaver believer birdfeeder phonier" at bounding box center [323, 183] width 57 height 14
drag, startPoint x: 271, startPoint y: 268, endPoint x: 497, endPoint y: 303, distance: 228.2
click at [614, 202] on select "blackcaps pox flaps chats" at bounding box center [619, 201] width 57 height 14
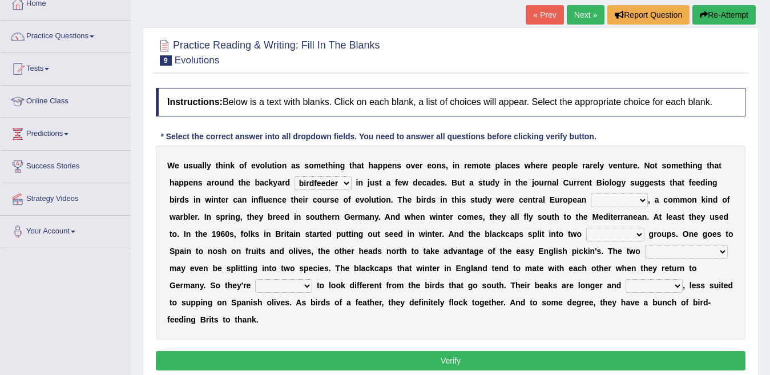
select select "blackcaps"
click at [591, 194] on select "blackcaps pox flaps chats" at bounding box center [619, 201] width 57 height 14
click at [602, 233] on select "distinct bit disconnect split" at bounding box center [615, 235] width 58 height 14
click at [693, 253] on div "W e u s u a l l y t h i n k o f e v o l u t i o n a s s o m e t h i n g t h a t…" at bounding box center [451, 243] width 590 height 194
click at [618, 240] on select "distinct bit disconnect split" at bounding box center [615, 235] width 58 height 14
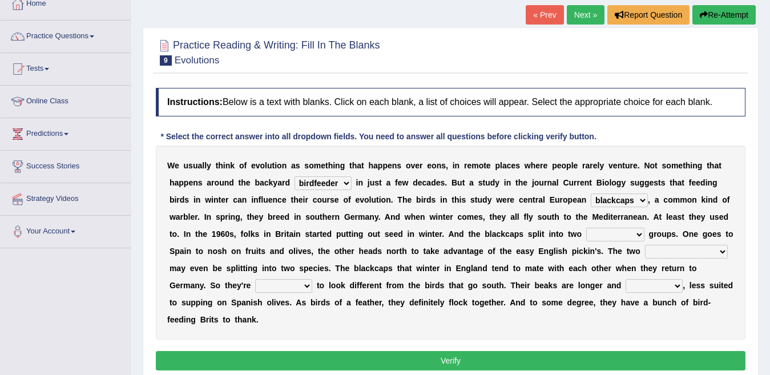
select select "disconnect"
click at [586, 228] on select "distinct bit disconnect split" at bounding box center [615, 235] width 58 height 14
click at [201, 260] on div "W e u s u a l l y t h i n k o f e v o l u t i o n a s s o m e t h i n g t h a t…" at bounding box center [451, 243] width 590 height 194
click at [202, 264] on div "W e u s u a l l y t h i n k o f e v o l u t i o n a s s o m e t h i n g t h a t…" at bounding box center [451, 243] width 590 height 194
click at [645, 259] on select "elevators populations breakers contraindications" at bounding box center [686, 252] width 83 height 14
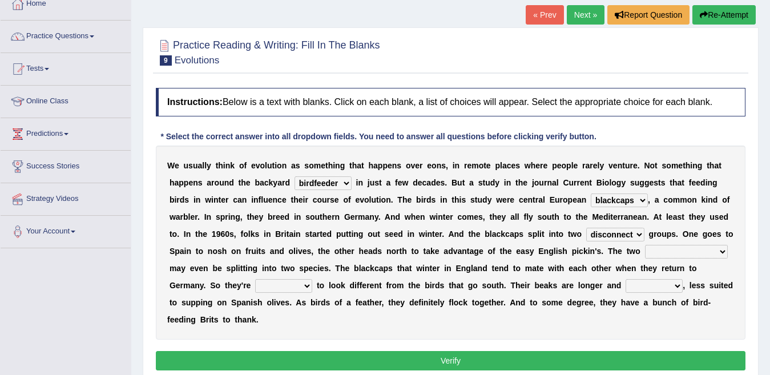
select select "populations"
click at [645, 259] on select "elevators populations breakers contraindications" at bounding box center [686, 252] width 83 height 14
click at [312, 288] on select "starting blotting wanting padding" at bounding box center [283, 286] width 57 height 14
click at [312, 279] on select "starting blotting wanting padding" at bounding box center [283, 286] width 57 height 14
click at [312, 289] on select "starting blotting wanting padding" at bounding box center [283, 286] width 57 height 14
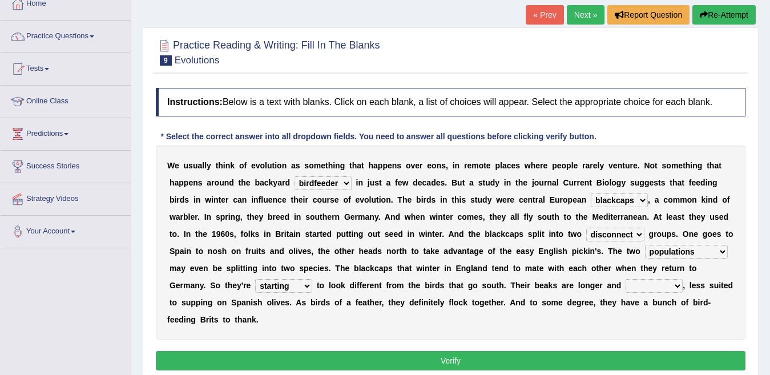
select select "wanting"
click at [312, 279] on select "starting blotting wanting padding" at bounding box center [283, 286] width 57 height 14
click at [626, 293] on select "freshwater spillover scheduler narrower" at bounding box center [654, 286] width 57 height 14
select select "spillover"
click at [626, 293] on select "freshwater spillover scheduler narrower" at bounding box center [654, 286] width 57 height 14
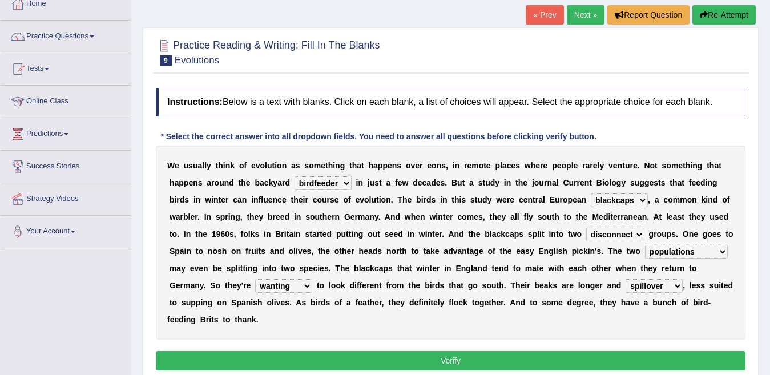
click at [301, 359] on button "Verify" at bounding box center [451, 360] width 590 height 19
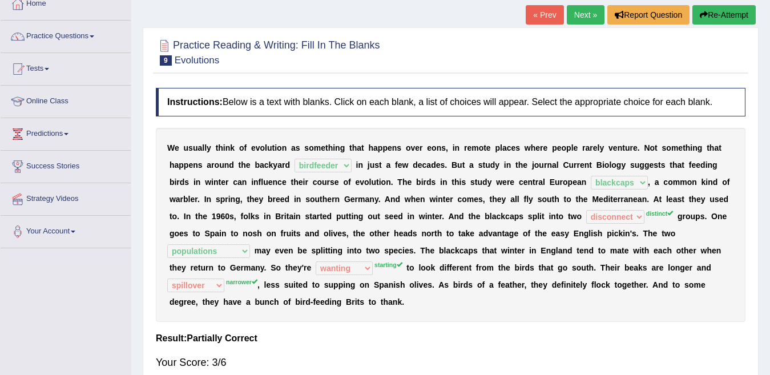
click at [568, 16] on link "Next »" at bounding box center [586, 14] width 38 height 19
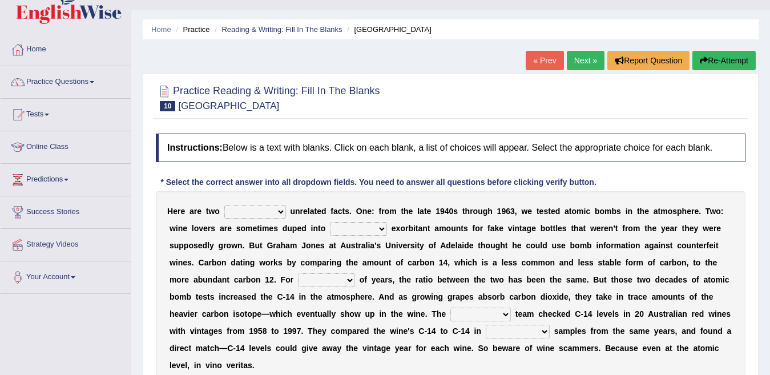
scroll to position [46, 0]
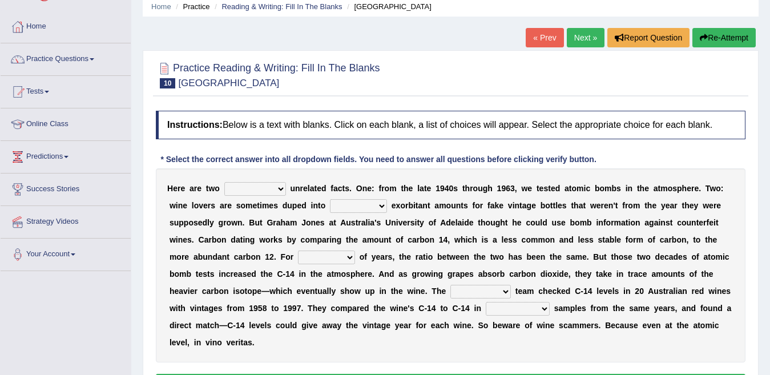
click at [249, 186] on select "seemingly feelingly endearingly entreatingly" at bounding box center [255, 189] width 62 height 14
